Goal: Information Seeking & Learning: Learn about a topic

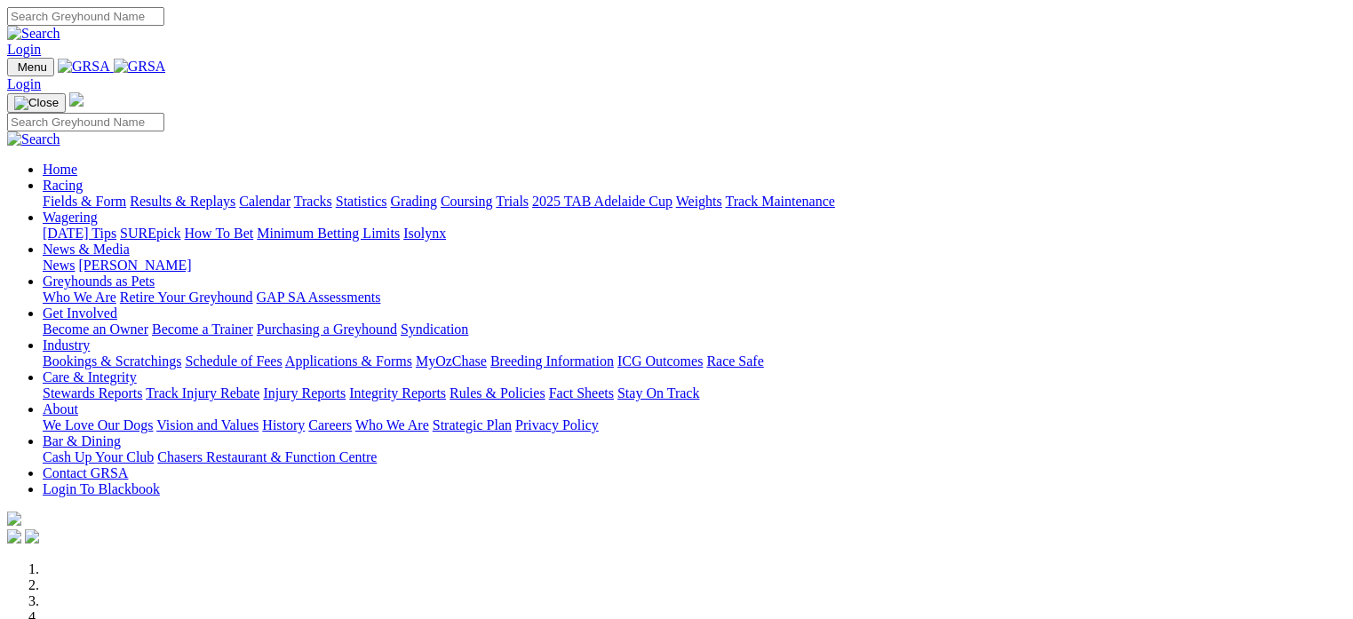
click at [62, 194] on link "Fields & Form" at bounding box center [84, 201] width 83 height 15
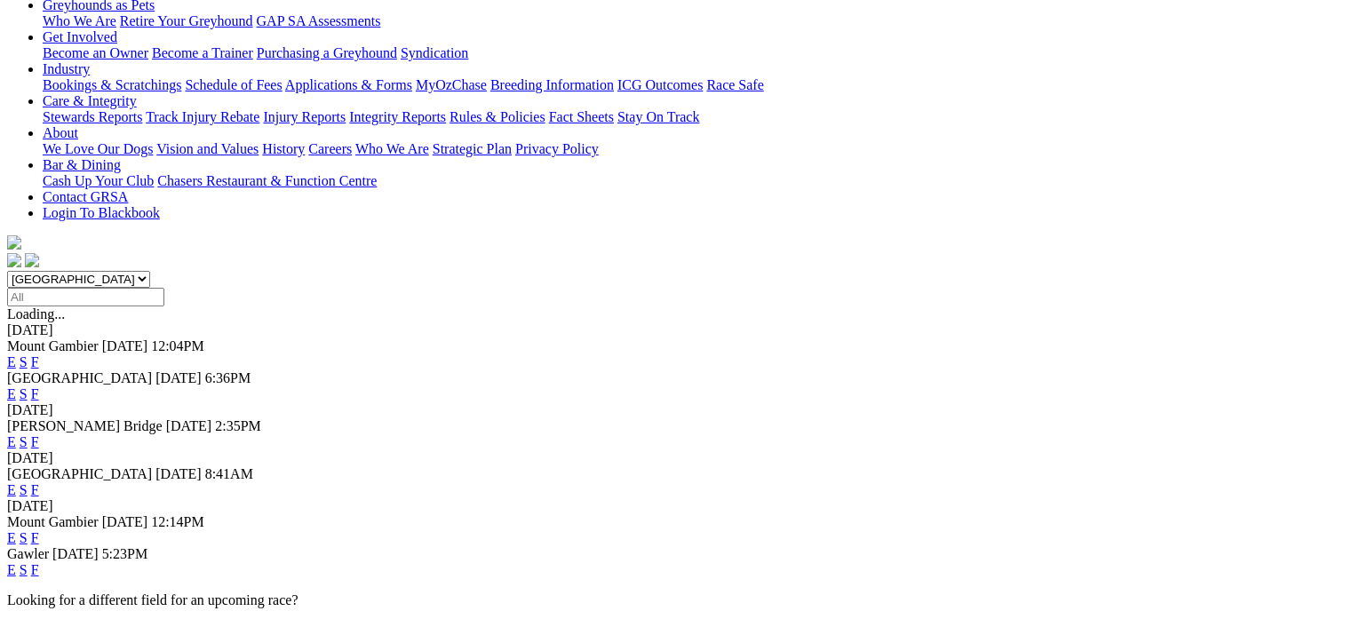
scroll to position [310, 0]
click at [39, 480] on link "F" at bounding box center [35, 487] width 8 height 15
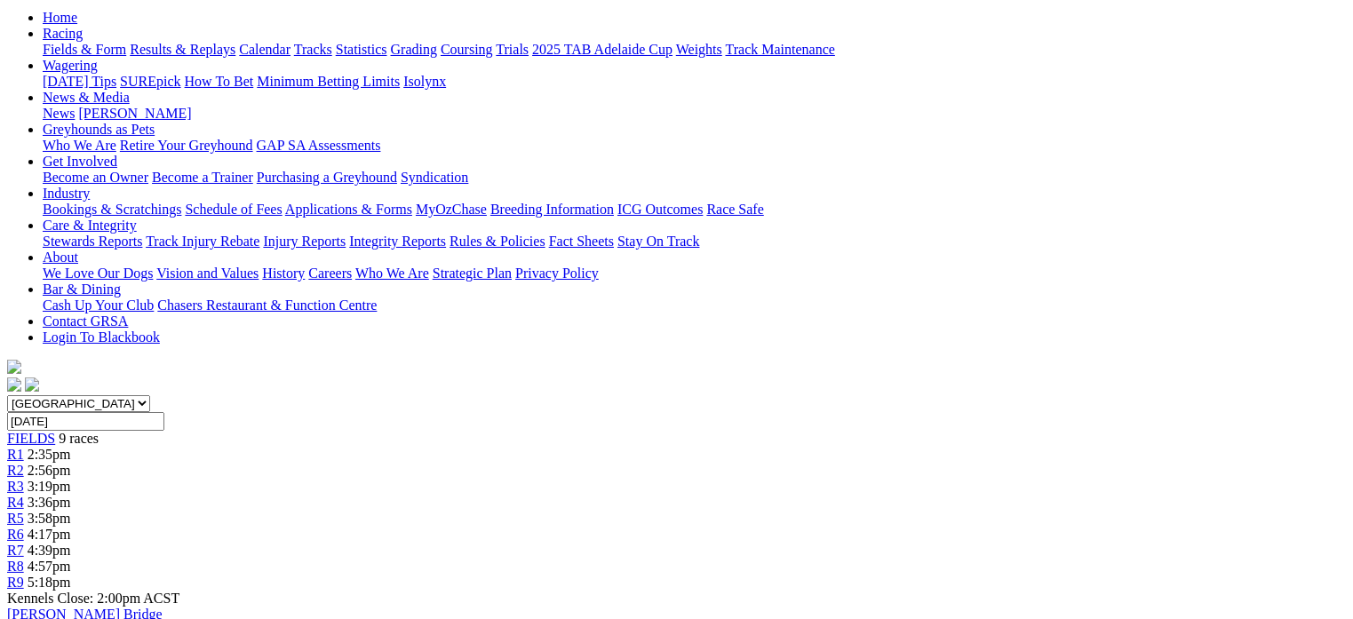
scroll to position [244, 0]
